Goal: Task Accomplishment & Management: Manage account settings

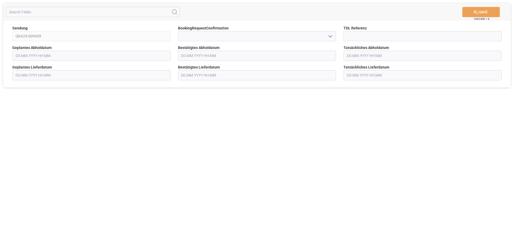
type input "[DATE] 00:00"
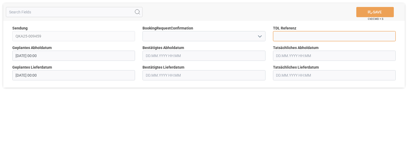
click at [300, 37] on input at bounding box center [334, 36] width 123 height 10
type input "36283"
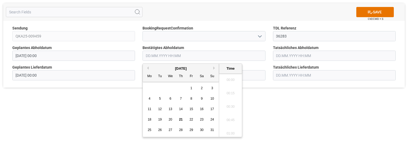
scroll to position [765, 0]
click at [150, 131] on span "25" at bounding box center [149, 130] width 3 height 4
click at [229, 79] on li "12:45" at bounding box center [230, 77] width 23 height 13
type input "[DATE] 12:45"
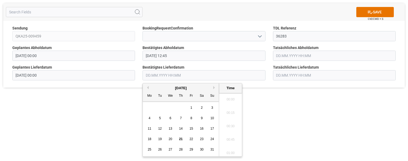
click at [160, 74] on input "text" at bounding box center [203, 75] width 123 height 10
click at [180, 149] on span "28" at bounding box center [180, 150] width 3 height 4
click at [230, 111] on li "11:00" at bounding box center [230, 110] width 23 height 13
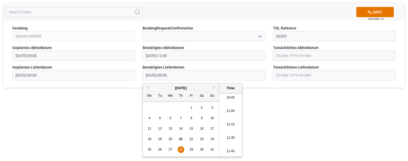
type input "[DATE] 11:00"
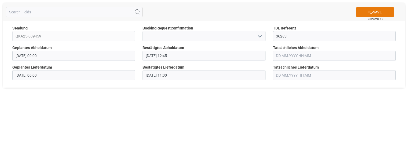
click at [373, 11] on button "SAVE" at bounding box center [374, 12] width 37 height 10
